Goal: Find specific page/section: Find specific page/section

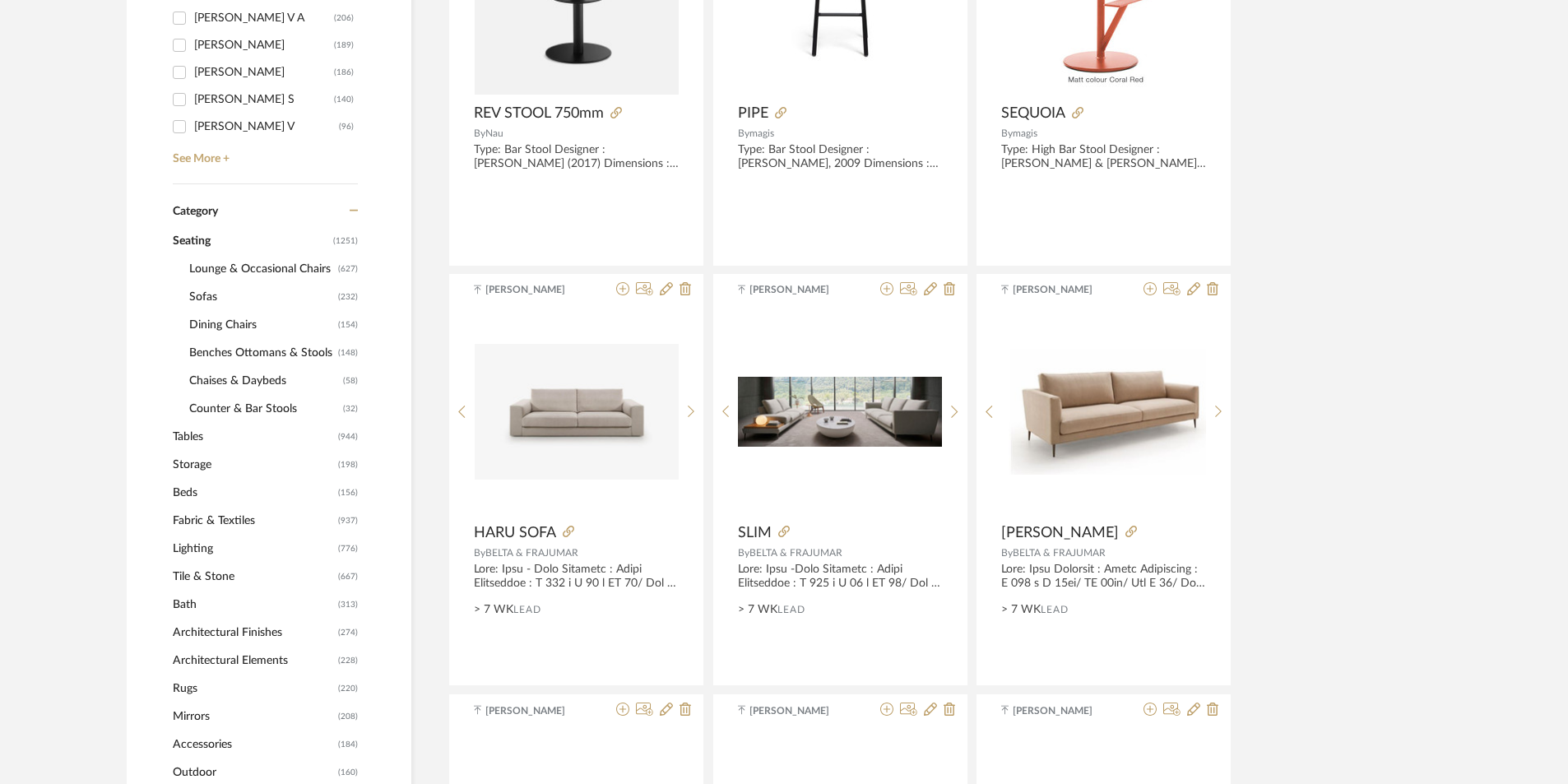
scroll to position [658, 0]
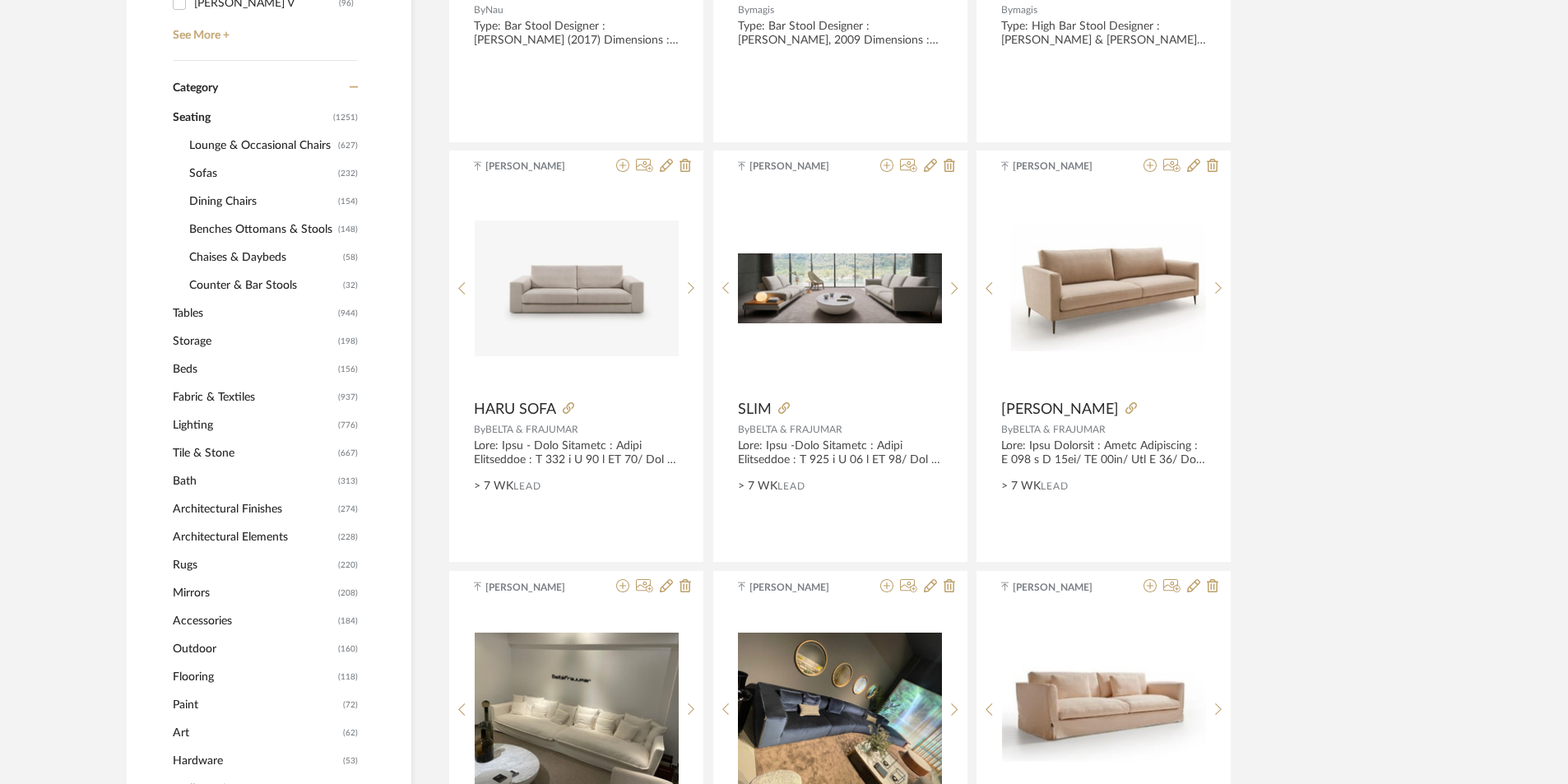
click at [196, 429] on span "Lighting" at bounding box center [253, 425] width 161 height 28
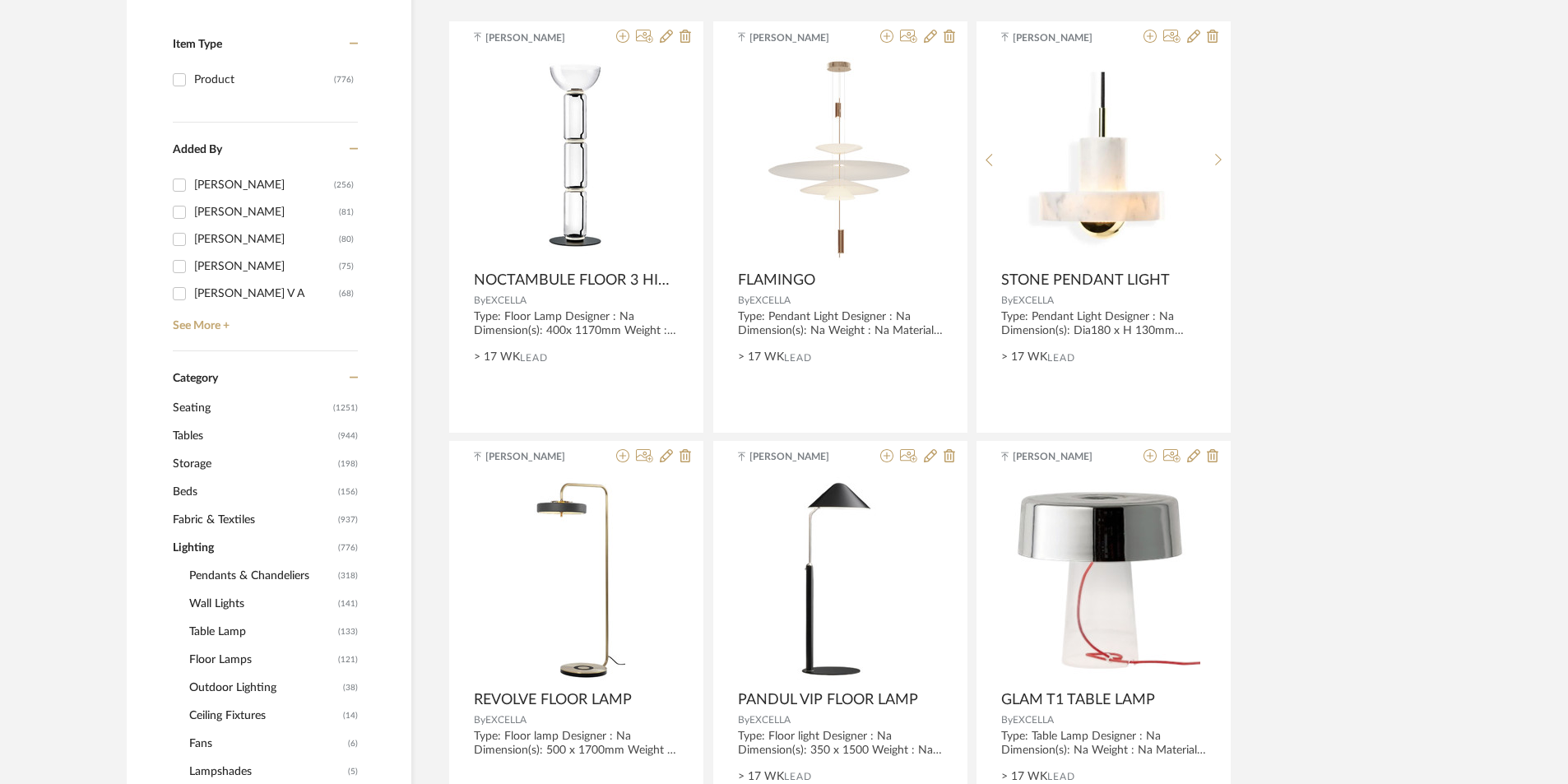
scroll to position [494, 0]
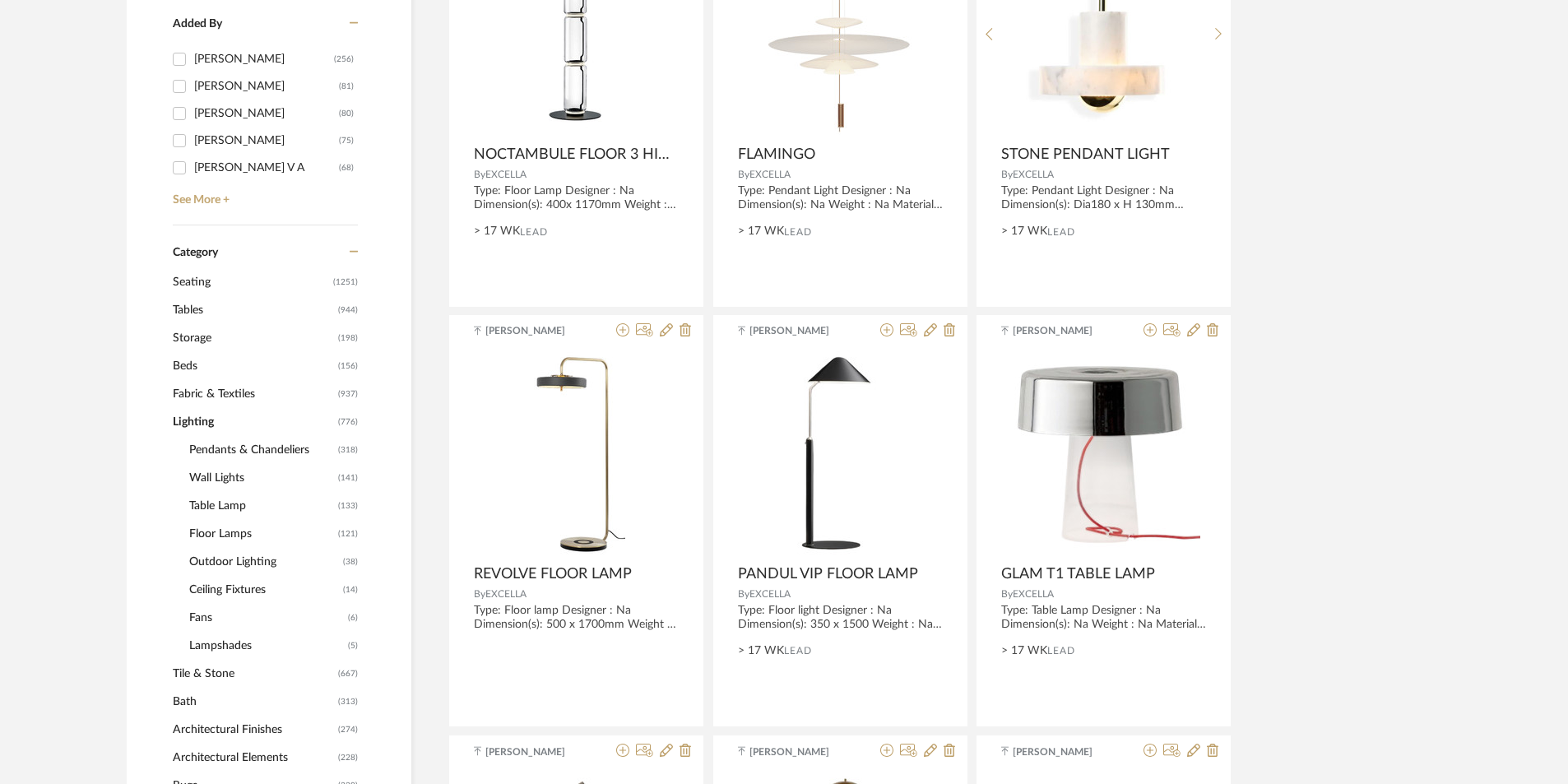
click at [222, 446] on span "Pendants & Chandeliers" at bounding box center [261, 449] width 145 height 28
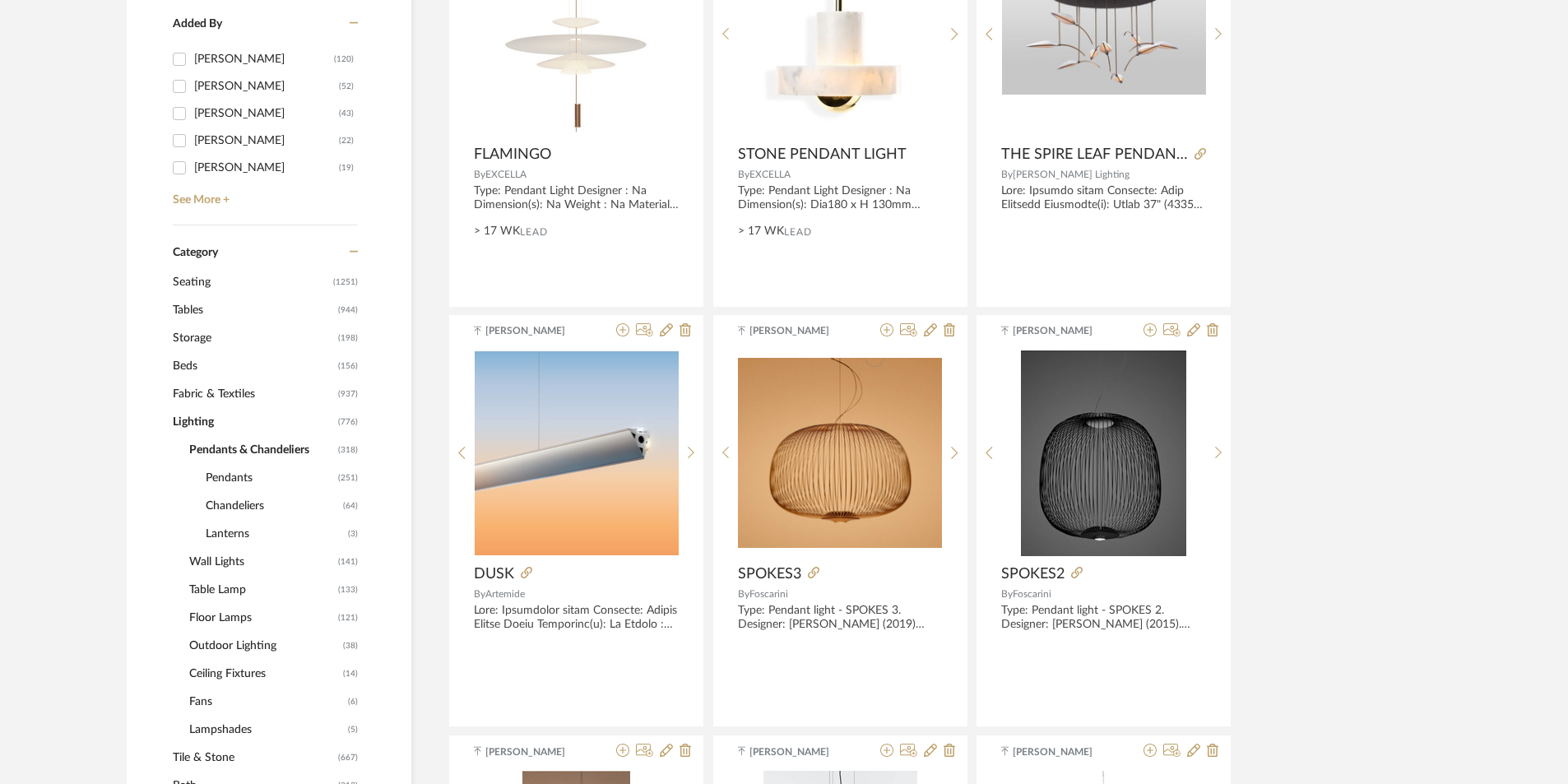
click at [230, 477] on span "Pendants" at bounding box center [270, 478] width 128 height 28
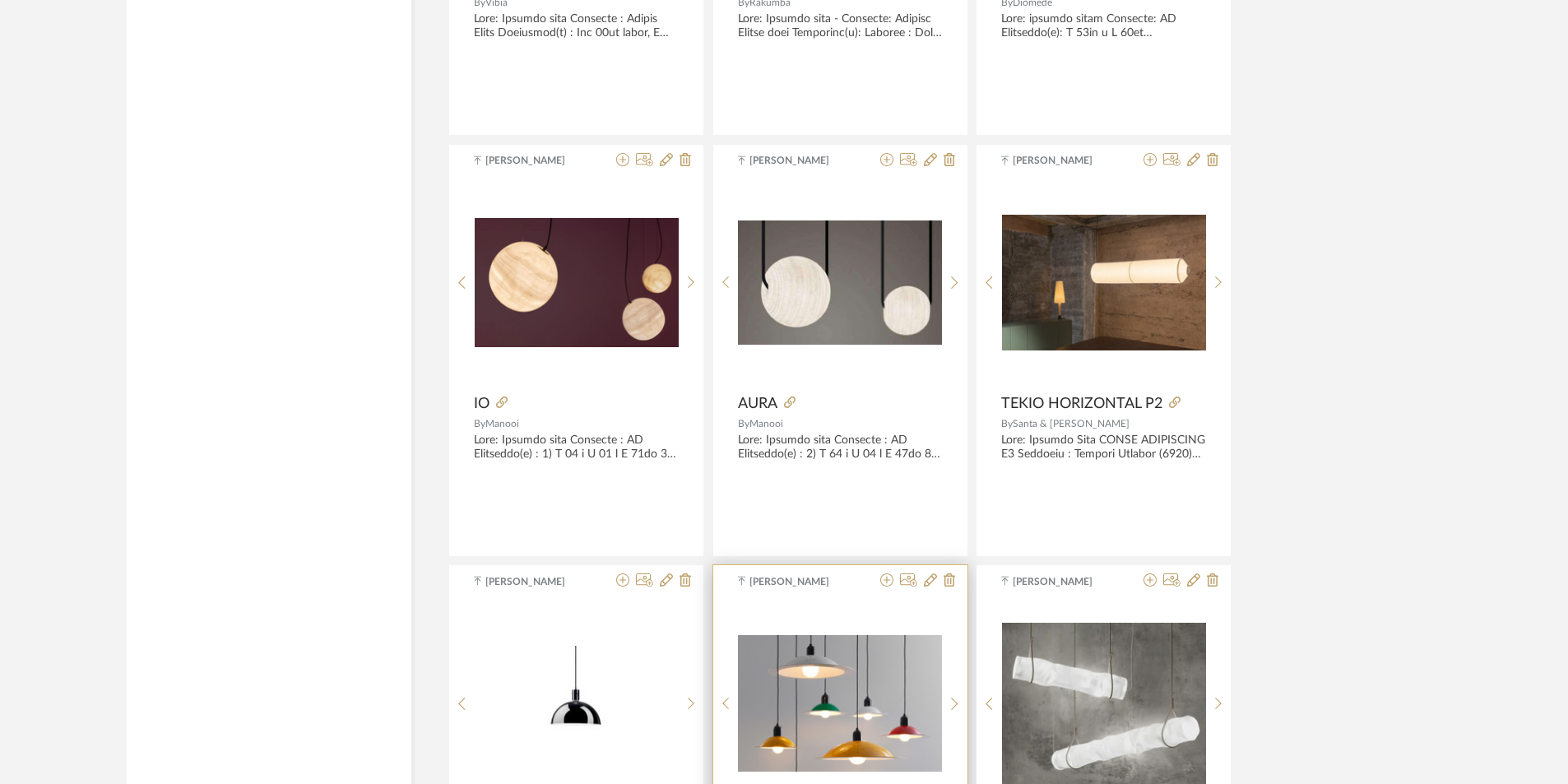
scroll to position [4032, 0]
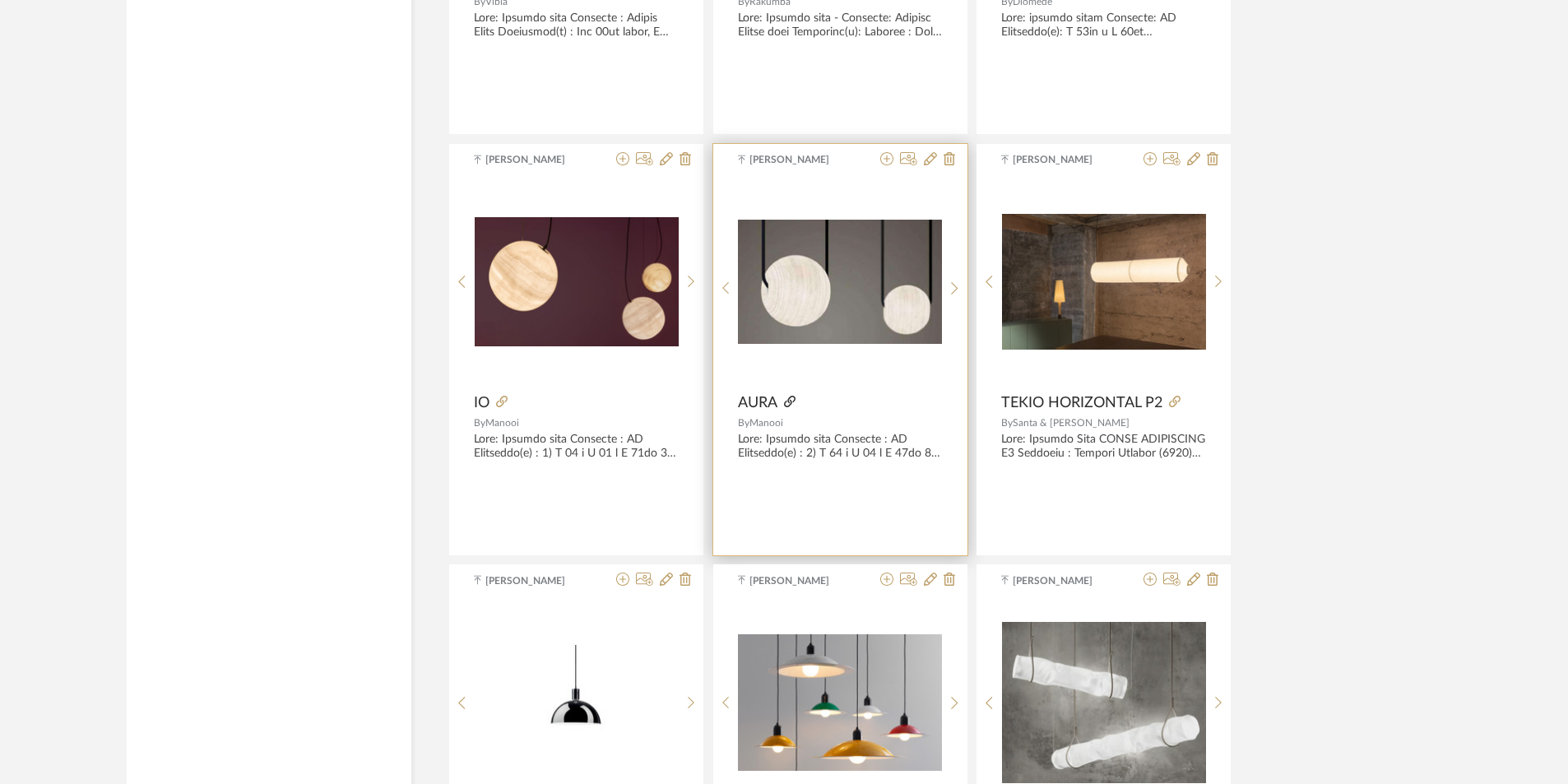
click at [788, 401] on icon at bounding box center [790, 402] width 12 height 12
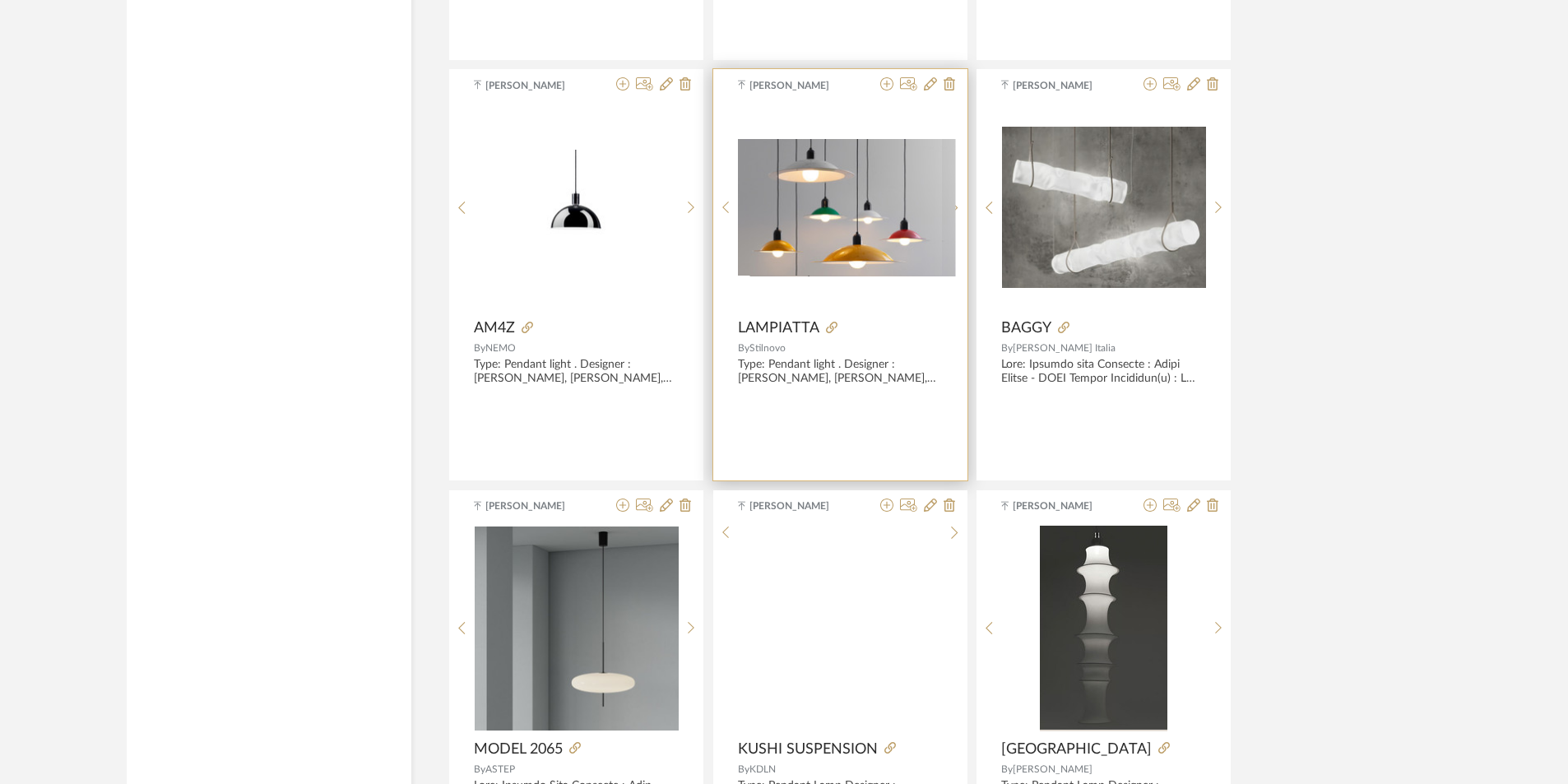
scroll to position [4774, 0]
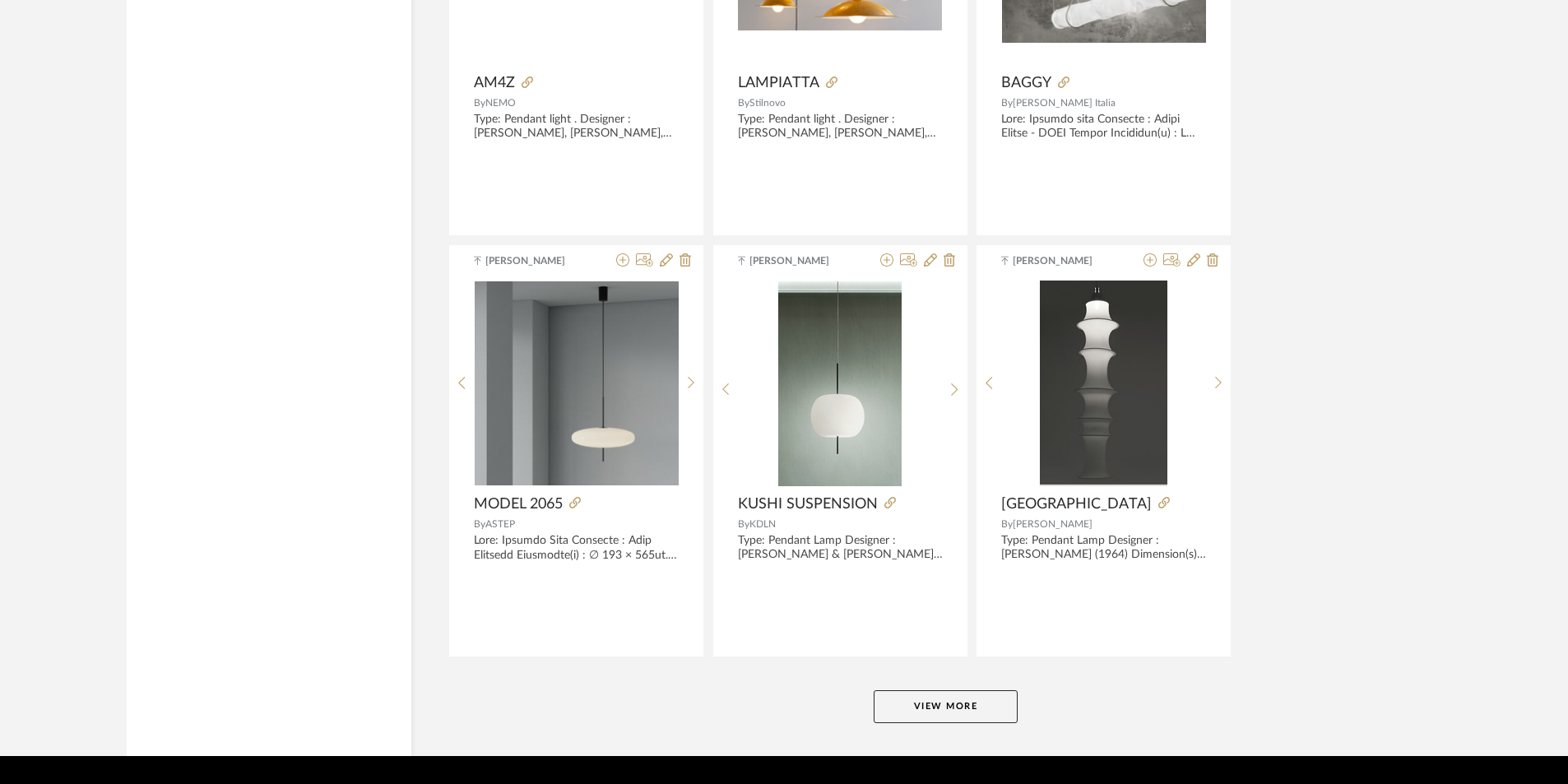
click at [957, 706] on button "View More" at bounding box center [945, 707] width 144 height 33
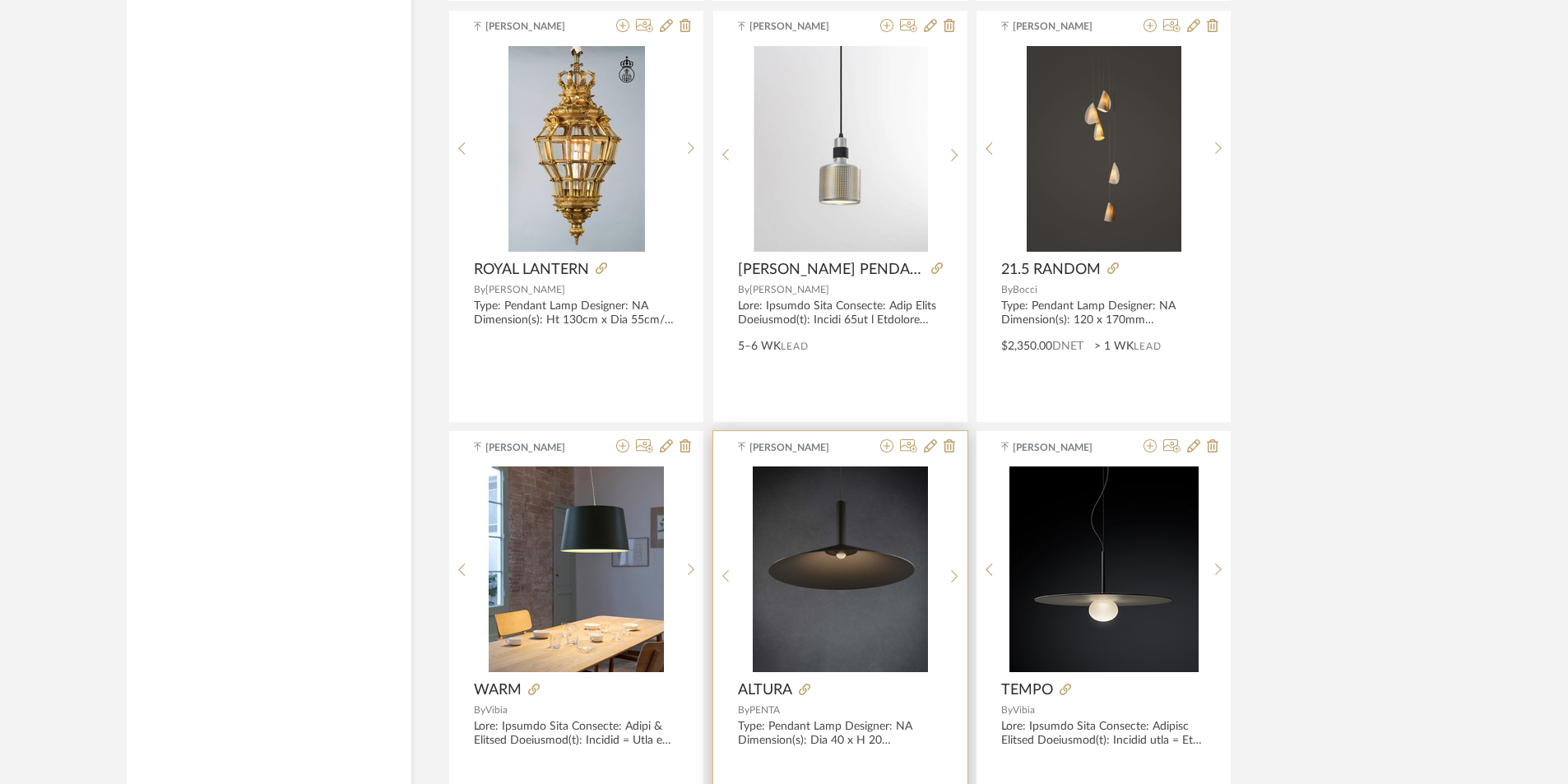
scroll to position [9053, 0]
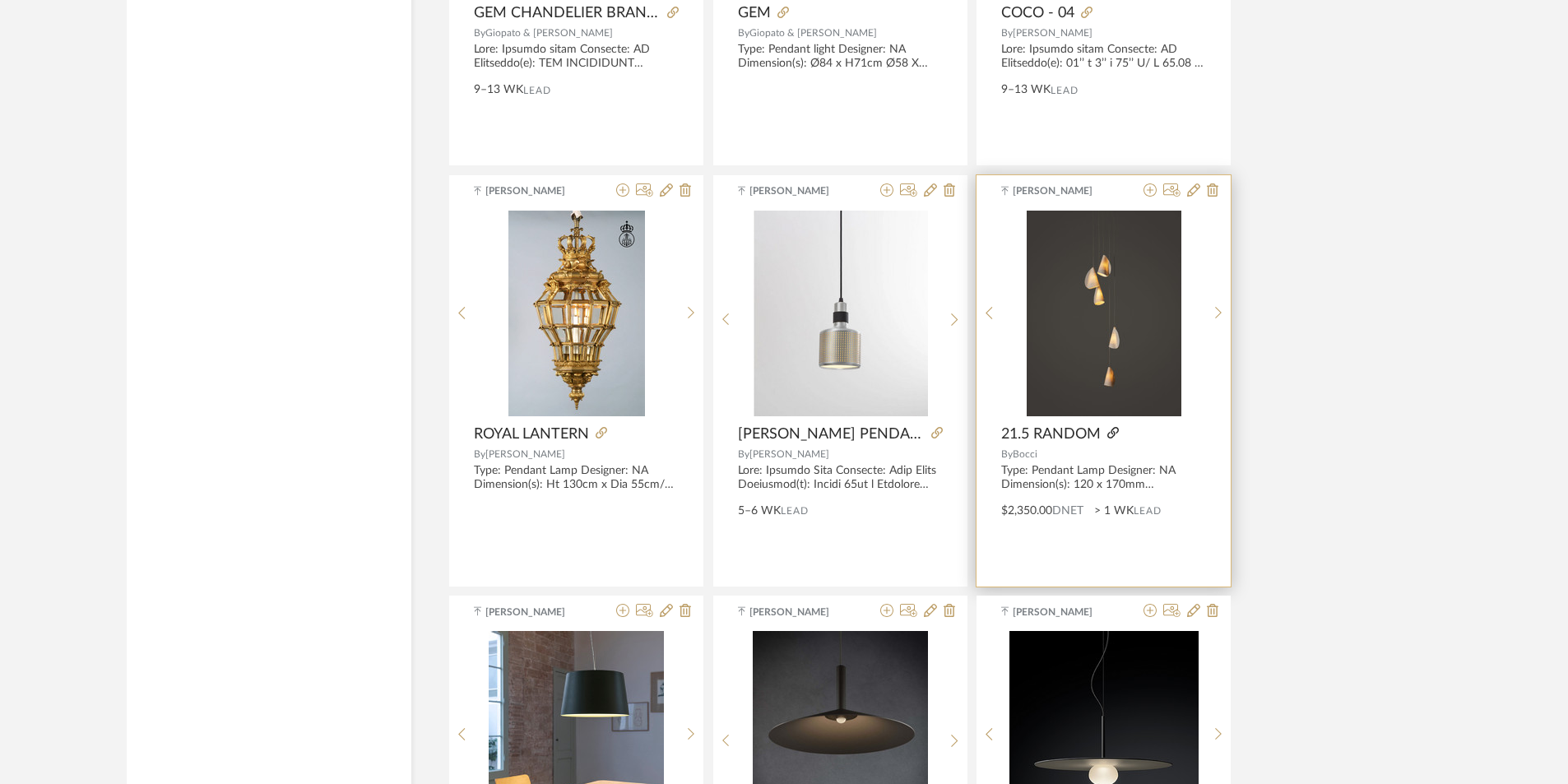
click at [1115, 434] on icon at bounding box center [1113, 433] width 12 height 12
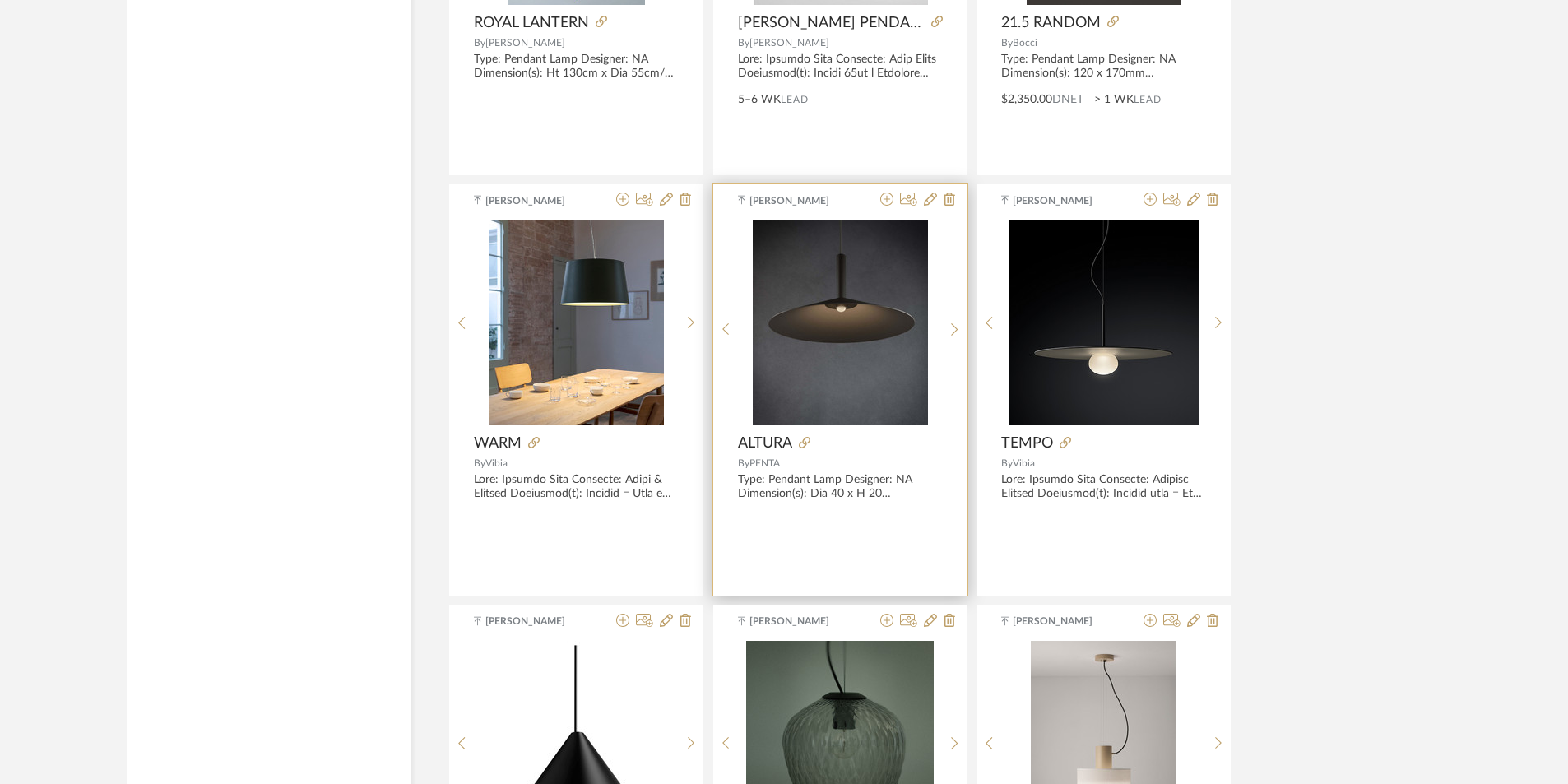
scroll to position [9873, 0]
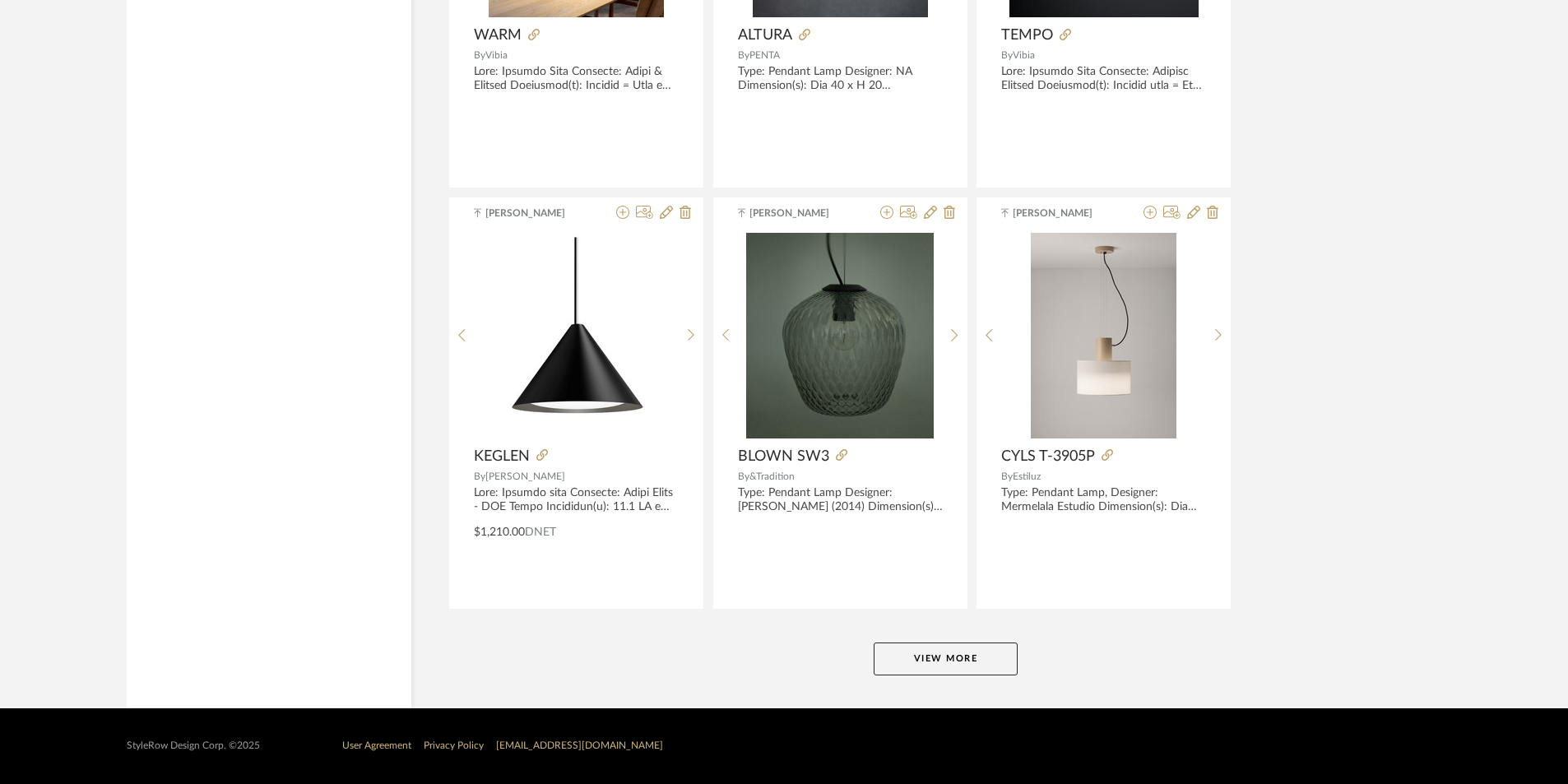
click at [902, 650] on button "View More" at bounding box center [945, 659] width 144 height 33
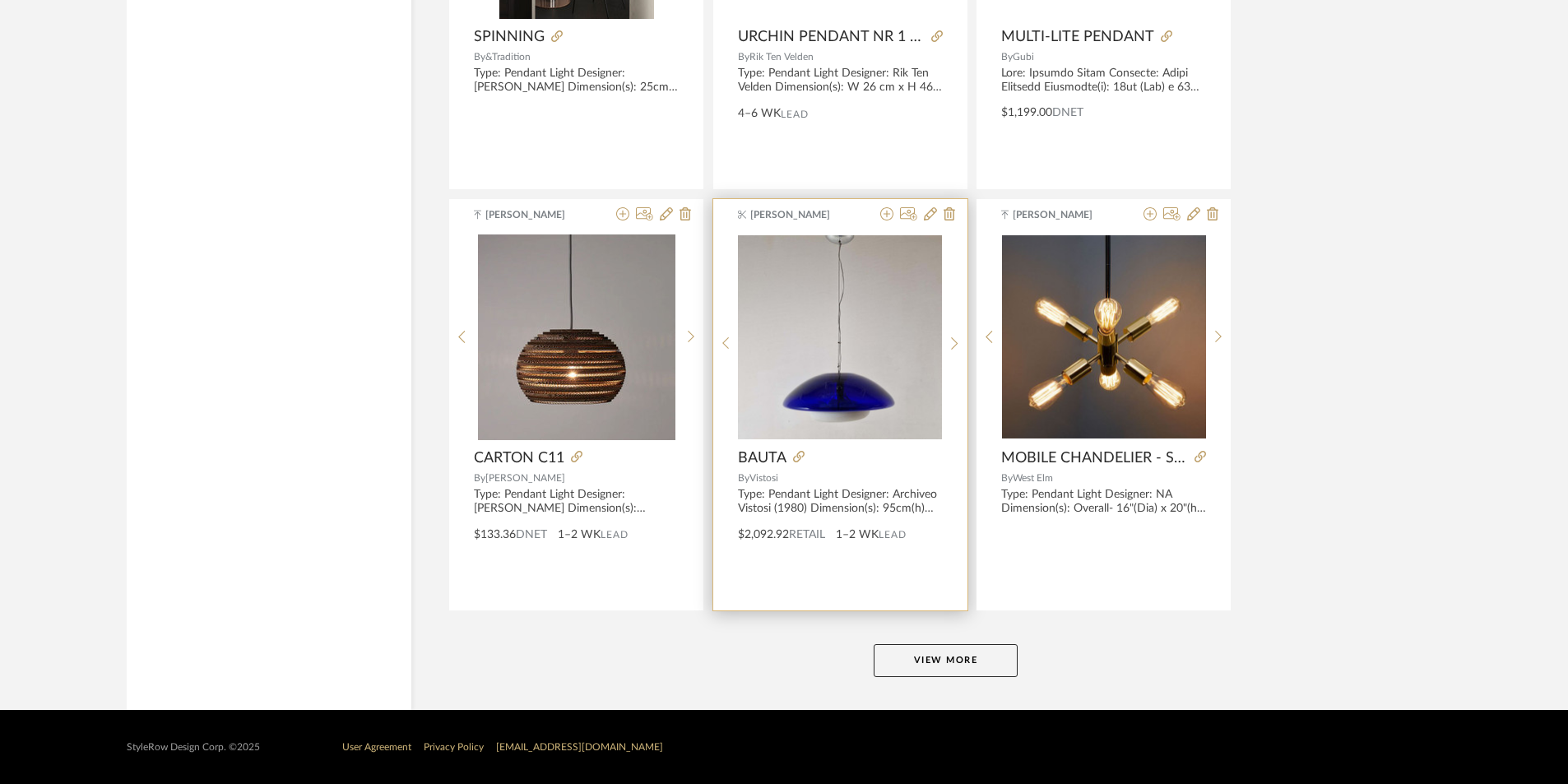
scroll to position [14924, 0]
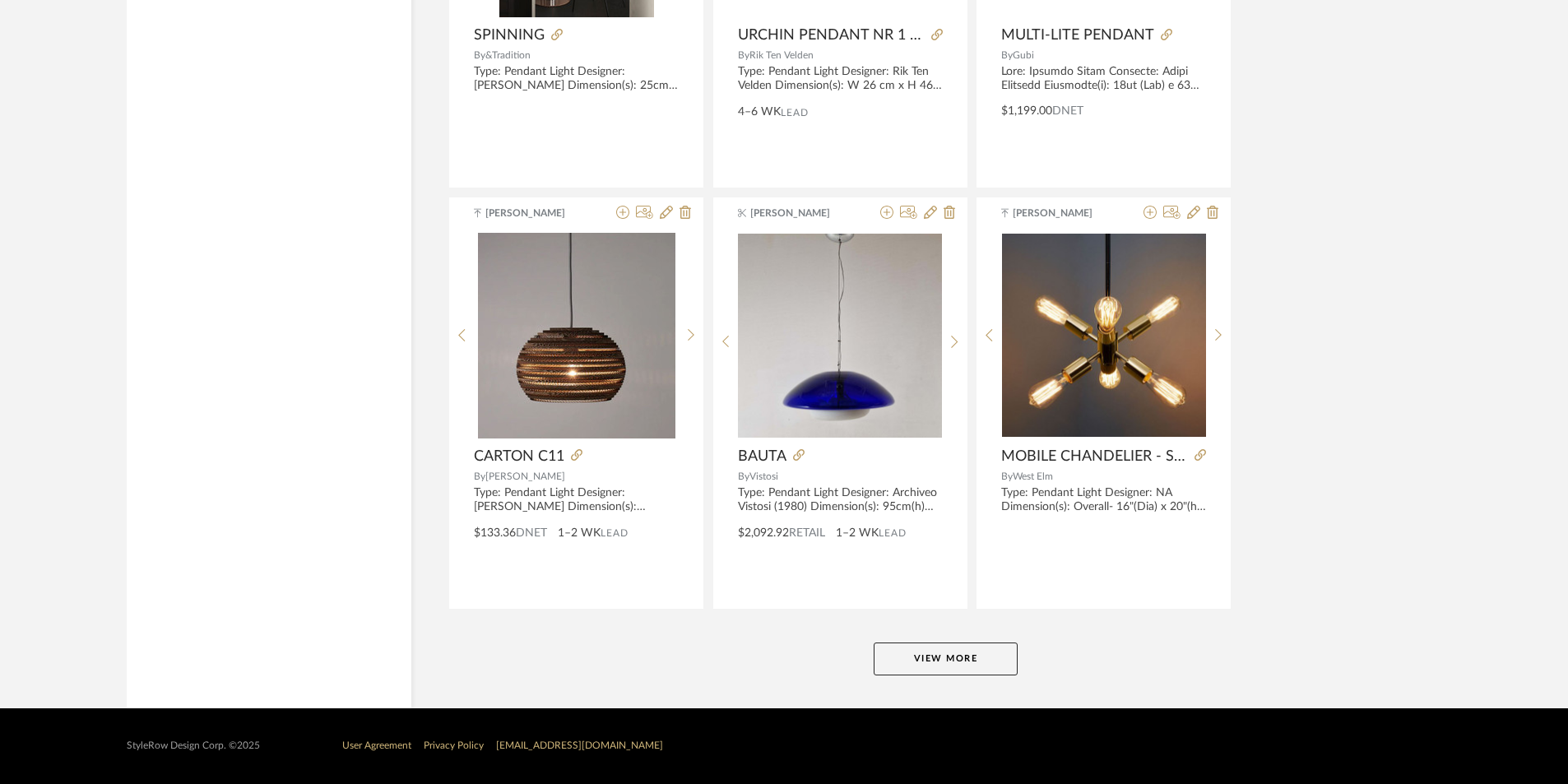
click at [951, 661] on button "View More" at bounding box center [945, 659] width 144 height 33
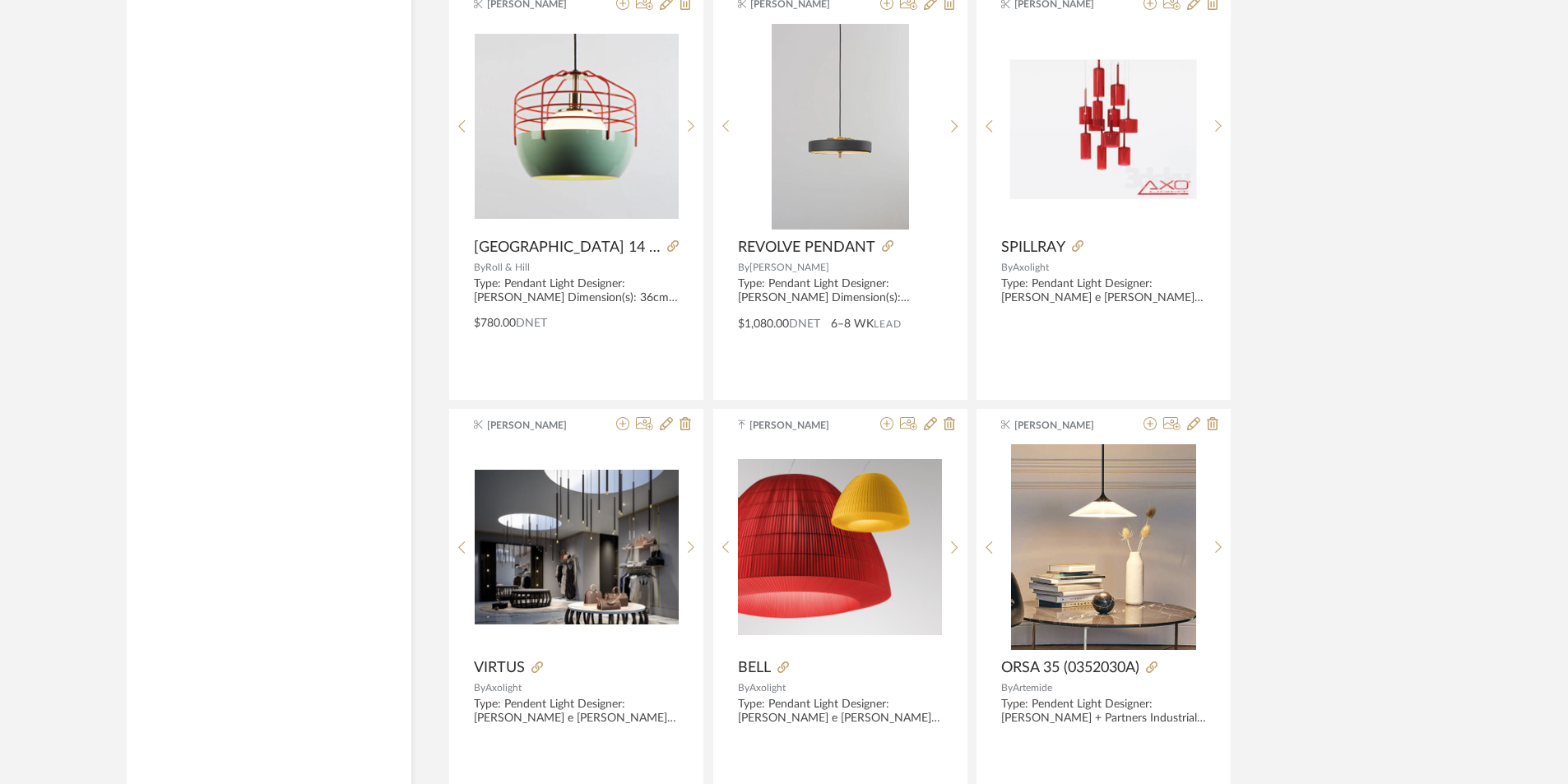
scroll to position [19368, 0]
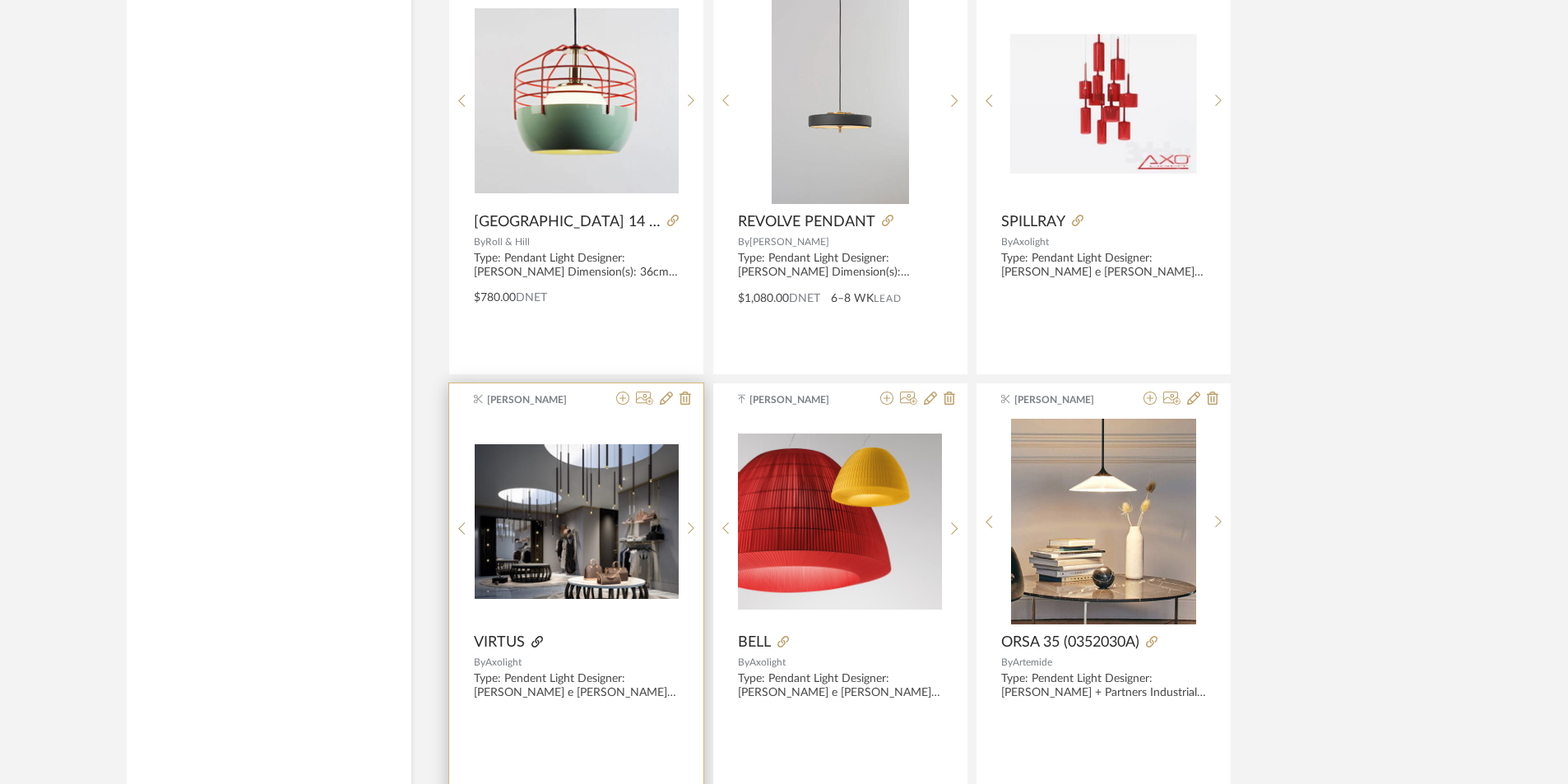
click at [539, 640] on icon at bounding box center [538, 642] width 12 height 12
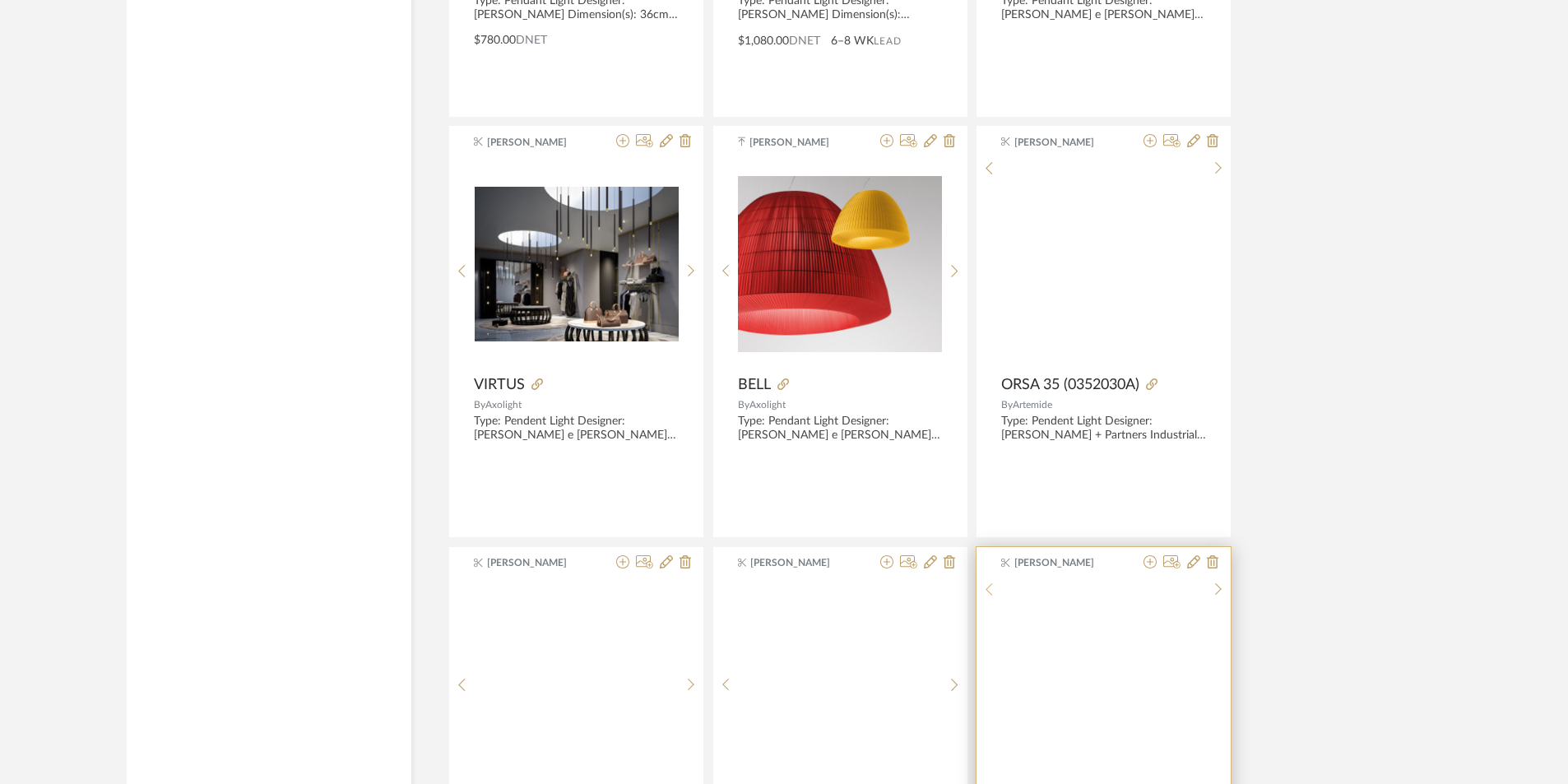
scroll to position [19945, 0]
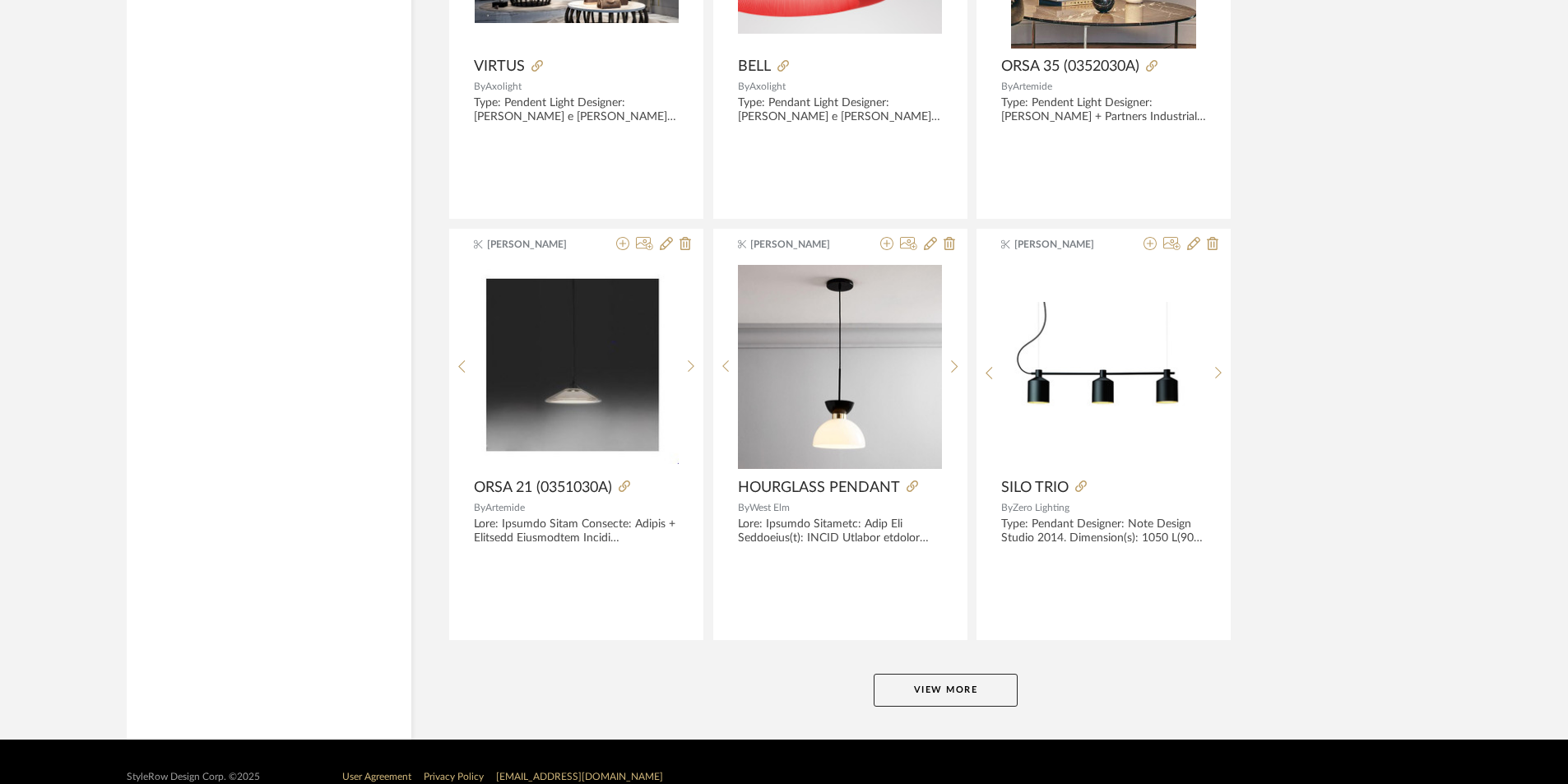
click at [942, 694] on button "View More" at bounding box center [945, 690] width 144 height 33
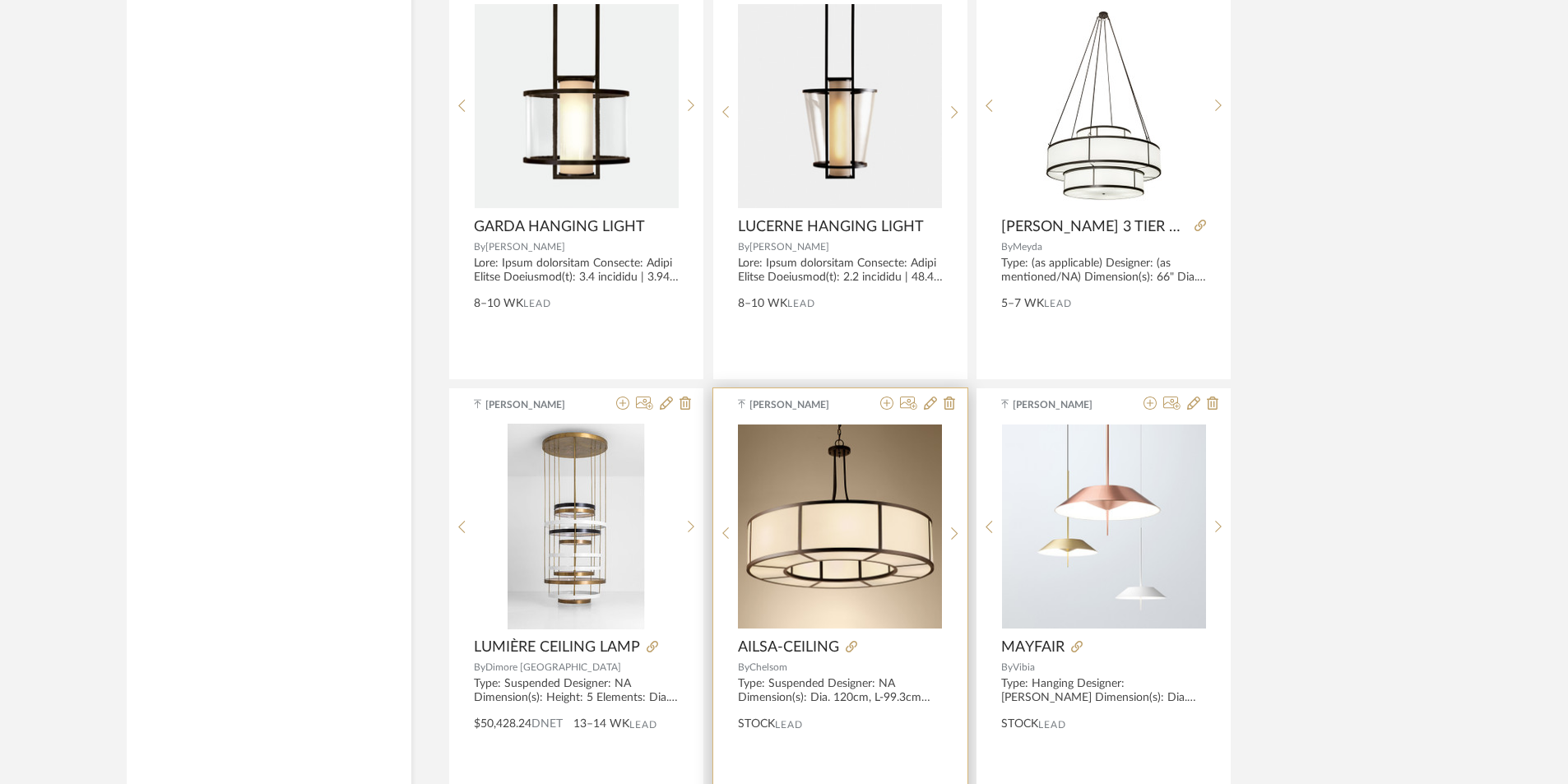
scroll to position [21803, 0]
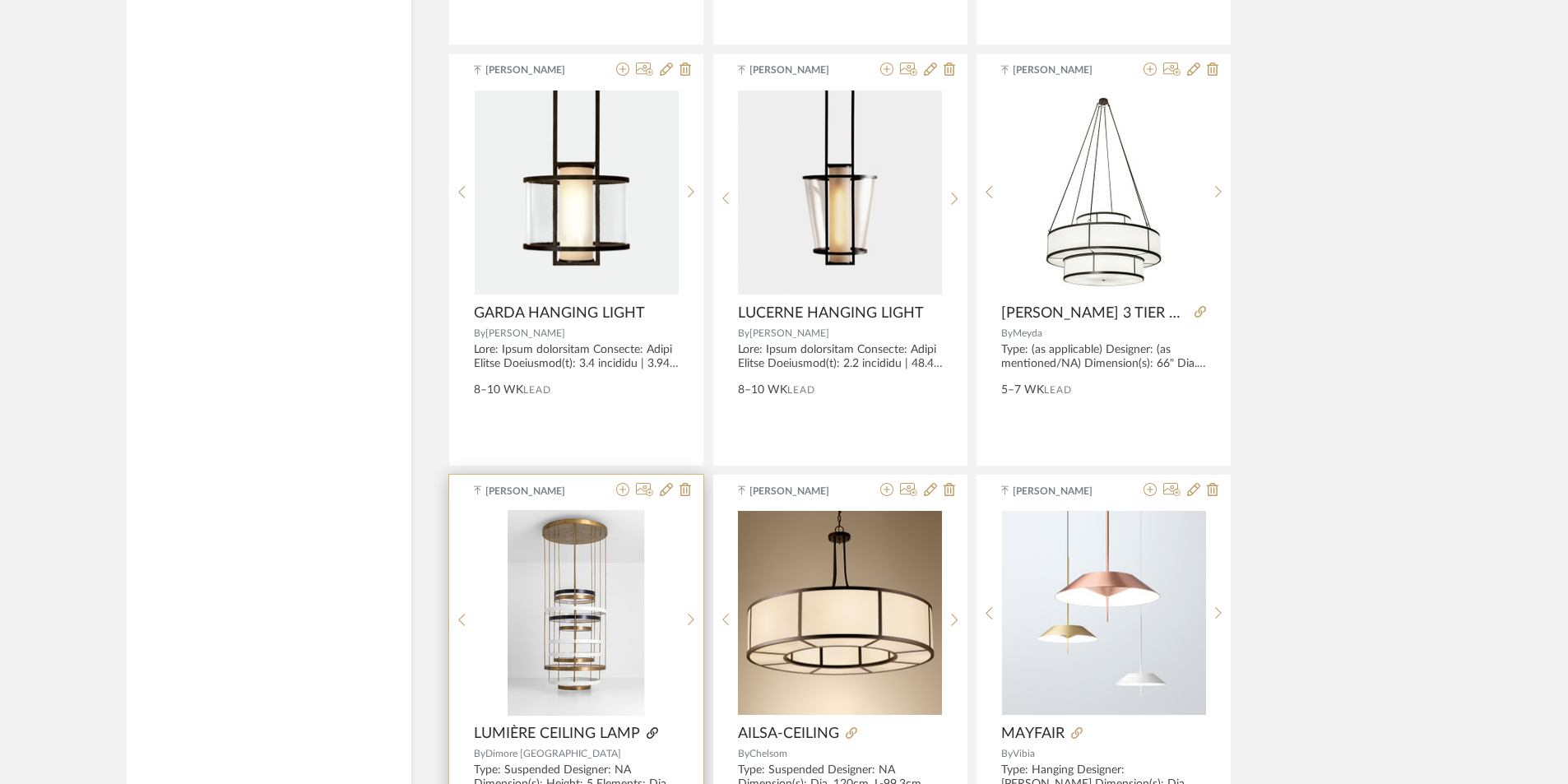
click at [654, 732] on icon at bounding box center [653, 734] width 12 height 12
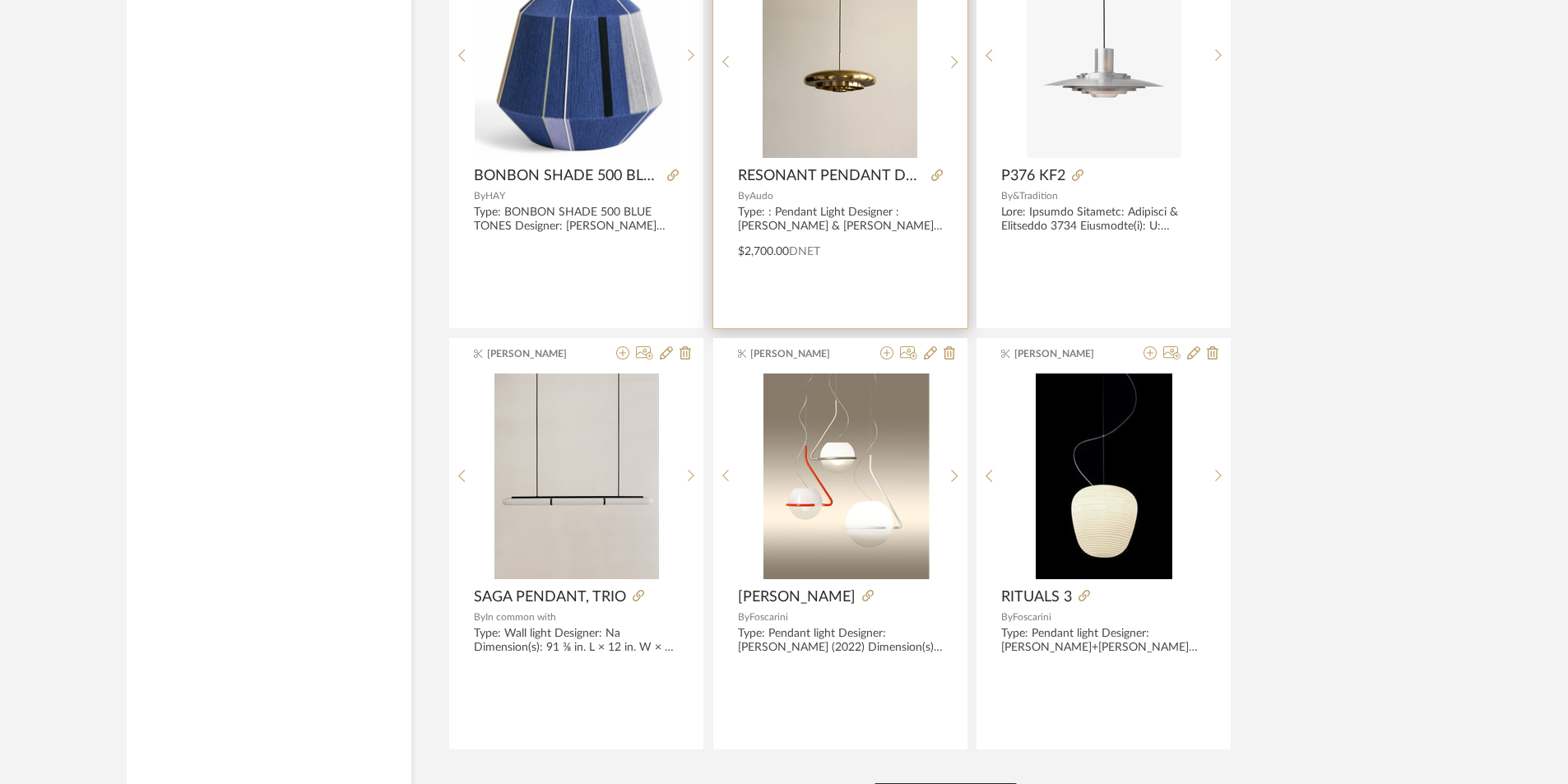
scroll to position [25013, 0]
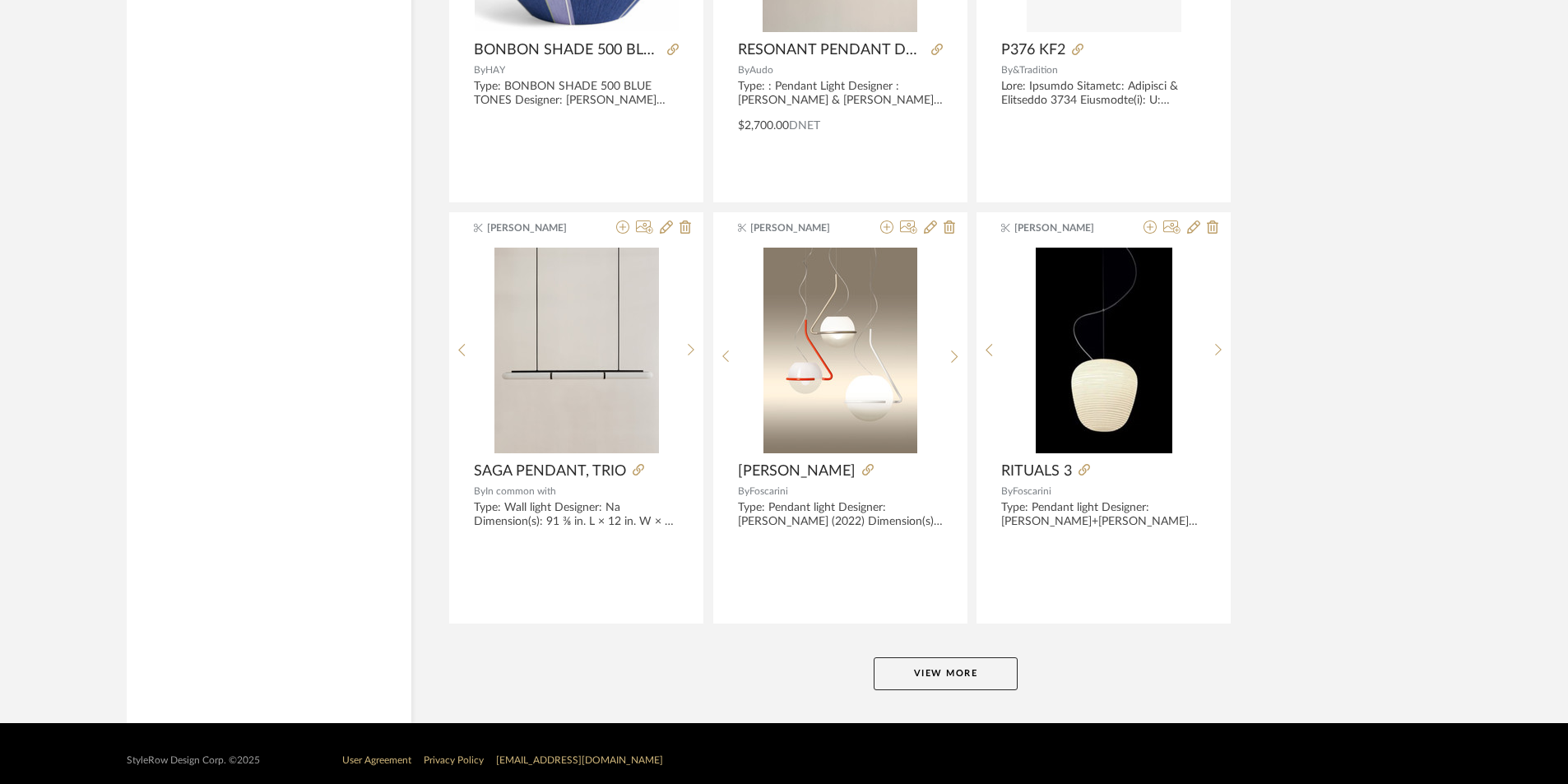
click at [906, 676] on button "View More" at bounding box center [945, 673] width 144 height 33
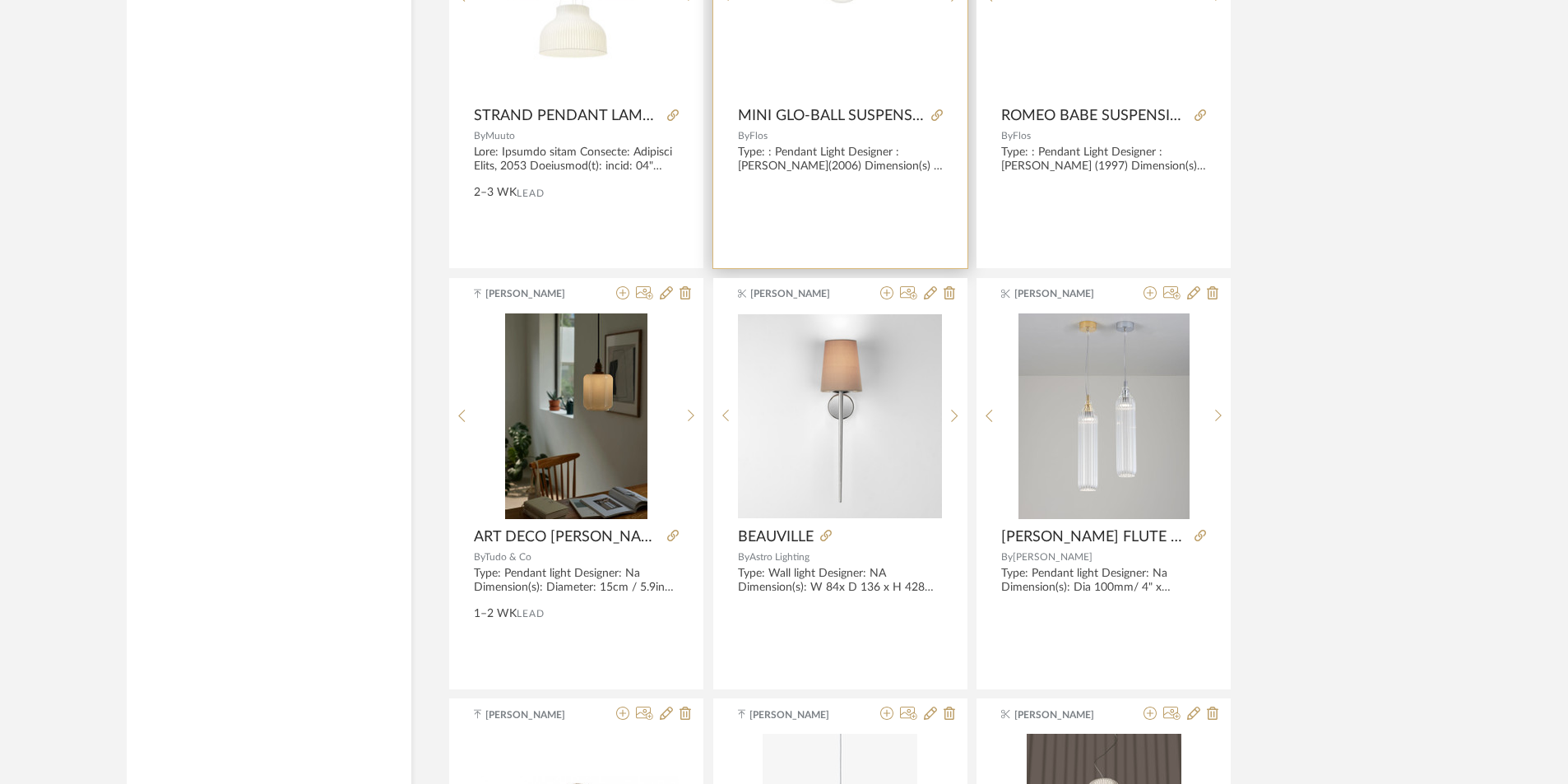
scroll to position [26659, 0]
